Goal: Transaction & Acquisition: Purchase product/service

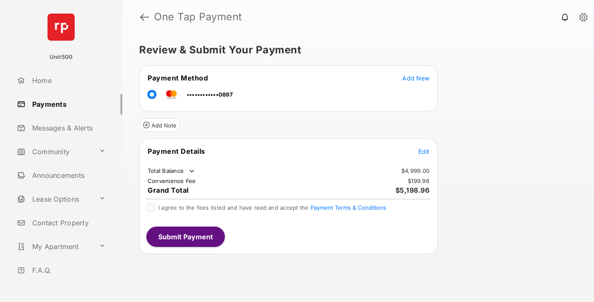
click at [424, 151] on span "Edit" at bounding box center [423, 151] width 11 height 7
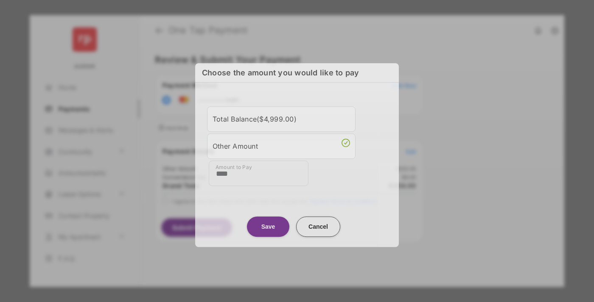
click at [268, 223] on button "Save" at bounding box center [268, 227] width 42 height 20
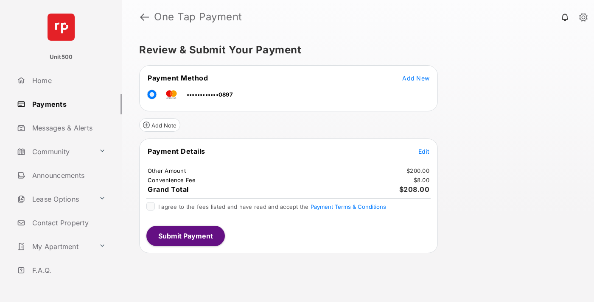
click at [185, 236] on button "Submit Payment" at bounding box center [185, 236] width 78 height 20
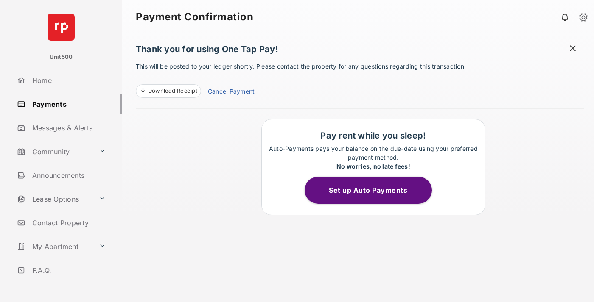
click at [168, 91] on span "Download Receipt" at bounding box center [172, 91] width 49 height 8
click at [573, 49] on span at bounding box center [572, 49] width 8 height 11
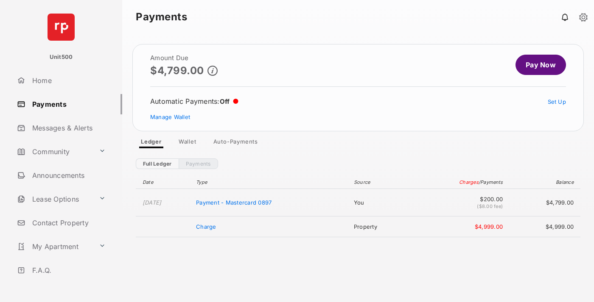
click at [170, 117] on link "Manage Wallet" at bounding box center [170, 117] width 40 height 7
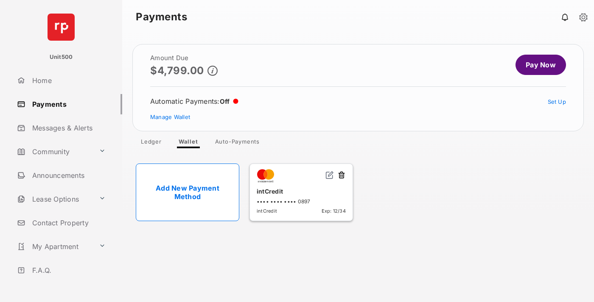
click at [341, 176] on button at bounding box center [341, 176] width 8 height 10
